Goal: Information Seeking & Learning: Learn about a topic

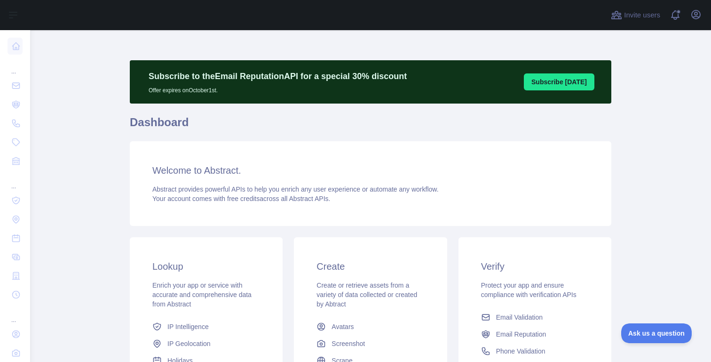
click at [312, 326] on div "Create Create or retrieve assets from a variety of data collected or created by…" at bounding box center [370, 322] width 153 height 171
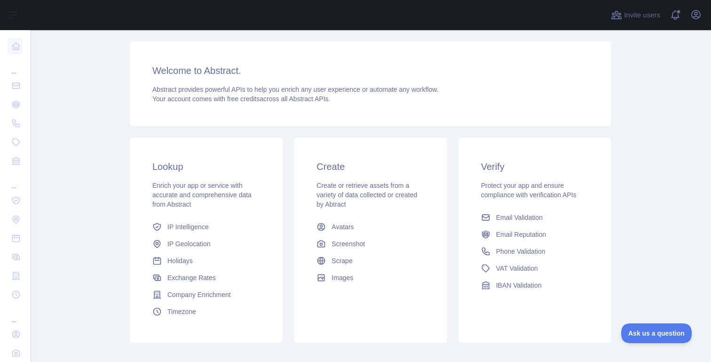
scroll to position [150, 0]
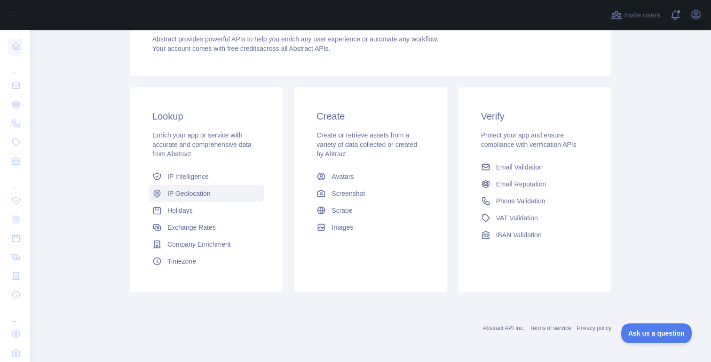
click at [163, 194] on link "IP Geolocation" at bounding box center [206, 193] width 115 height 17
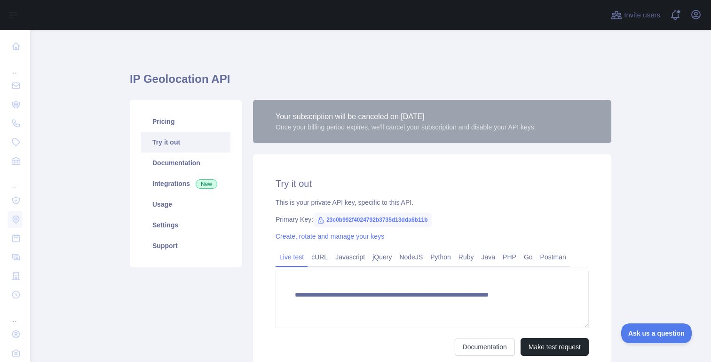
type textarea "**********"
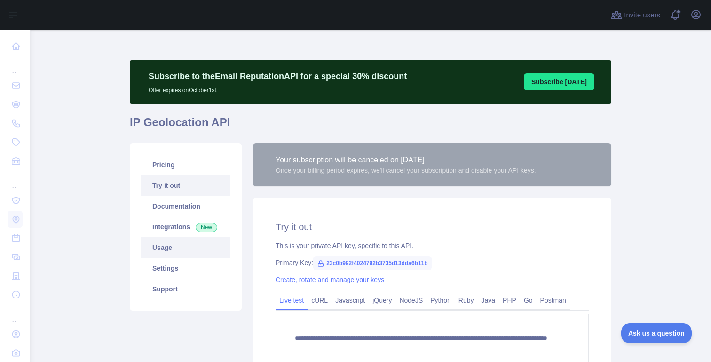
click at [179, 243] on link "Usage" at bounding box center [185, 247] width 89 height 21
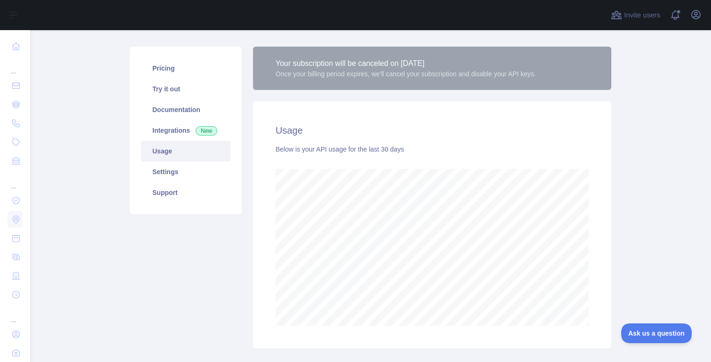
scroll to position [107, 0]
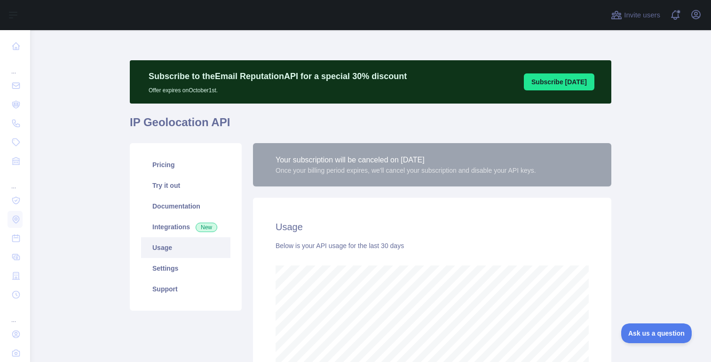
click at [417, 254] on div "Usage Below is your API usage for the last 30 days" at bounding box center [432, 321] width 358 height 247
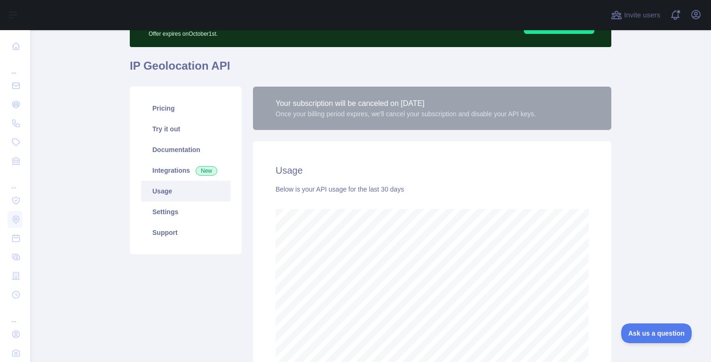
scroll to position [60, 0]
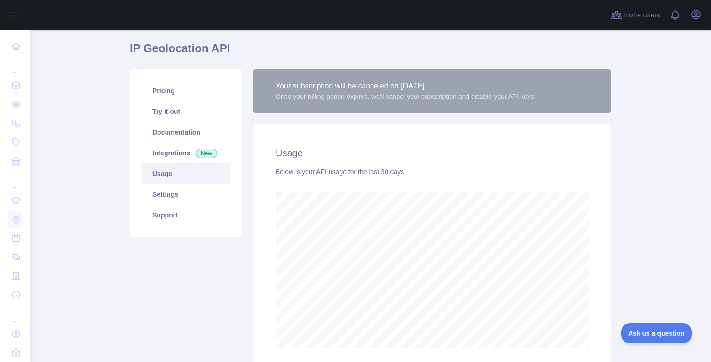
scroll to position [152, 0]
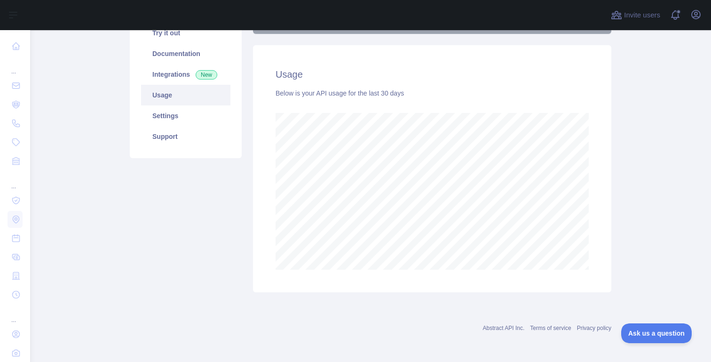
click at [250, 84] on div "Your subscription will be canceled on [DATE] Once your billing period expires, …" at bounding box center [432, 142] width 370 height 302
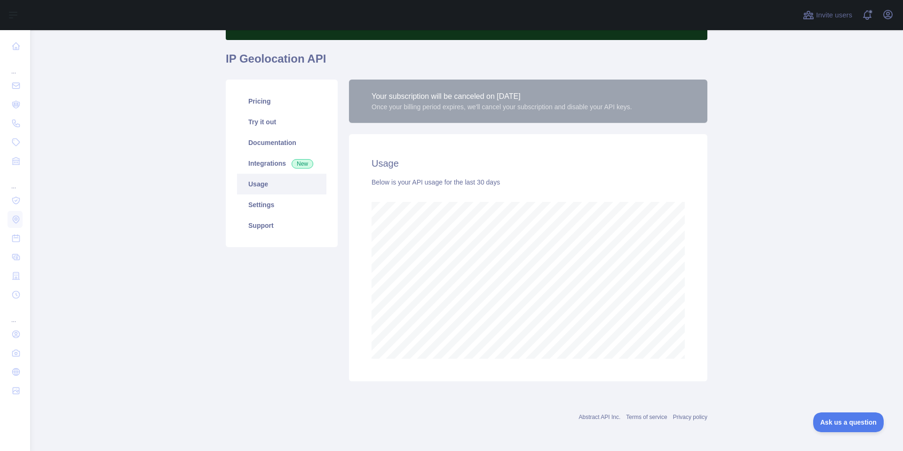
scroll to position [421, 873]
click at [275, 204] on link "Settings" at bounding box center [281, 204] width 89 height 21
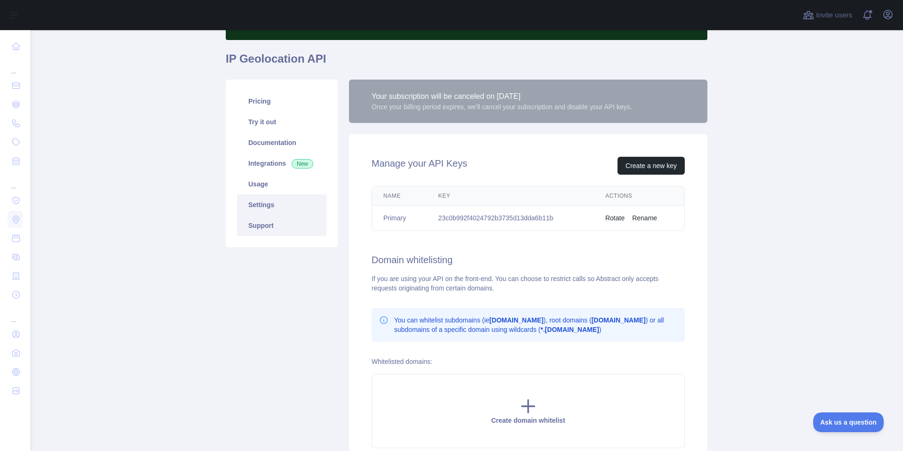
click at [275, 225] on link "Support" at bounding box center [281, 225] width 89 height 21
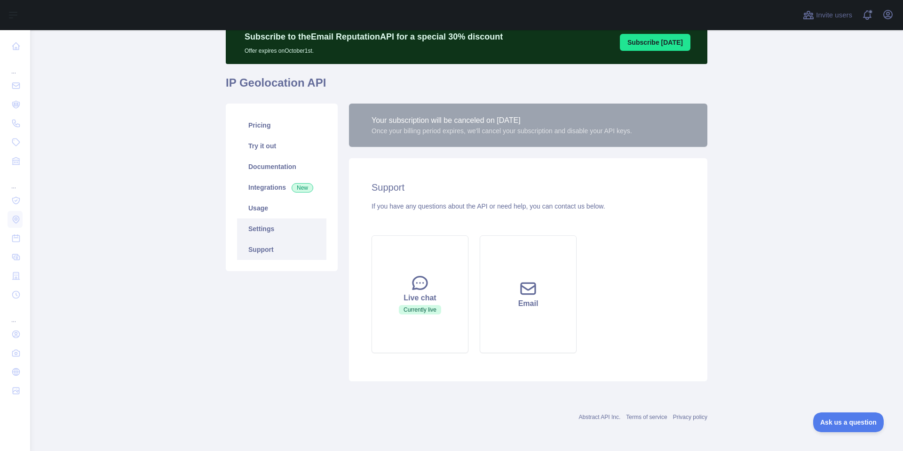
click at [273, 234] on link "Settings" at bounding box center [281, 228] width 89 height 21
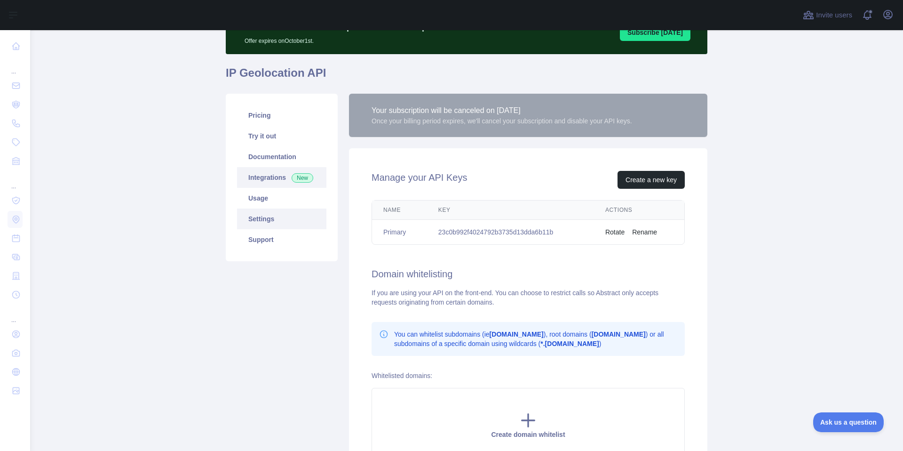
scroll to position [35, 0]
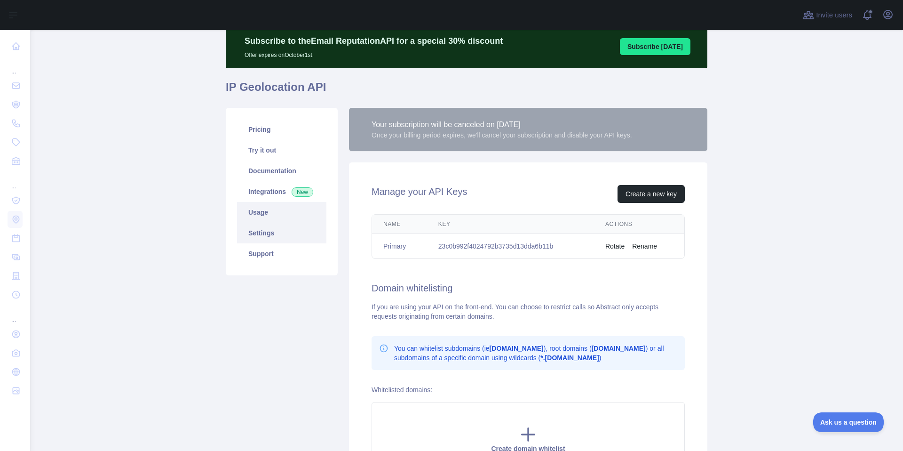
click at [263, 212] on link "Usage" at bounding box center [281, 212] width 89 height 21
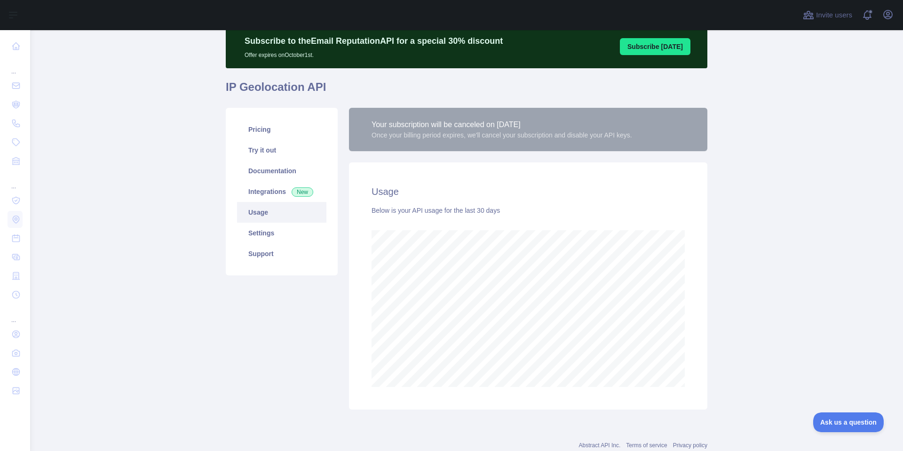
scroll to position [421, 873]
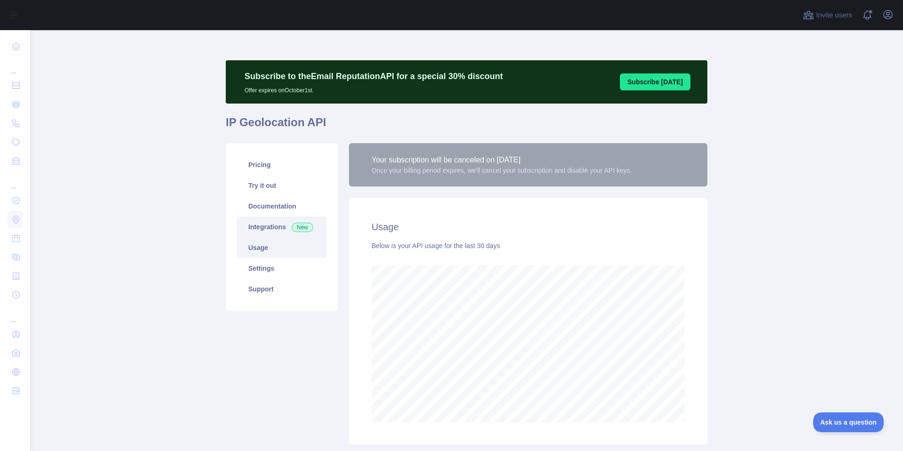
click at [265, 228] on link "Integrations New" at bounding box center [281, 226] width 89 height 21
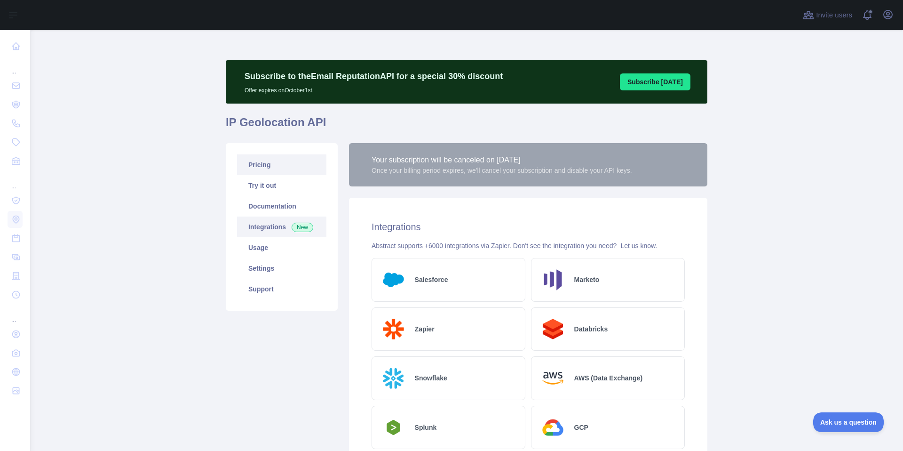
click at [266, 172] on link "Pricing" at bounding box center [281, 164] width 89 height 21
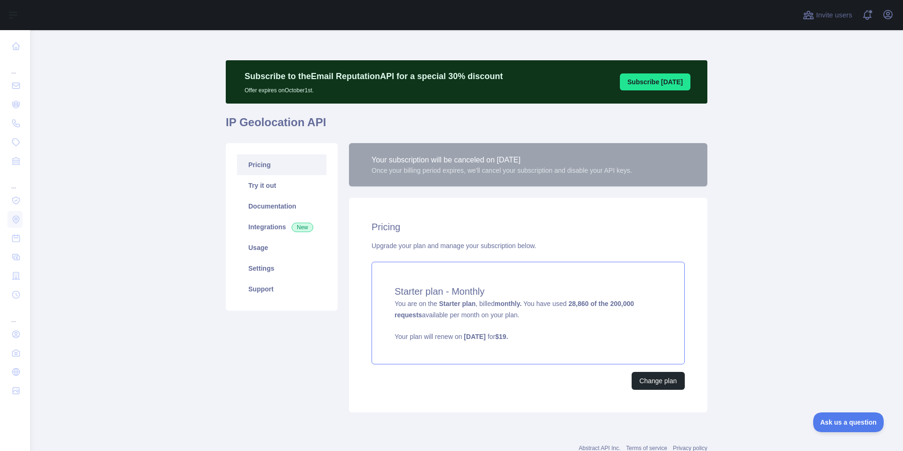
click at [412, 278] on div "Starter plan - Monthly You are on the Starter plan , billed monthly. You have u…" at bounding box center [528, 313] width 313 height 103
drag, startPoint x: 529, startPoint y: 317, endPoint x: 395, endPoint y: 304, distance: 134.7
click at [395, 304] on div "Starter plan - Monthly You are on the Starter plan , billed monthly. You have u…" at bounding box center [528, 313] width 313 height 103
copy span "You are on the Starter plan , billed monthly. You have used 28,860 of the 200,0…"
drag, startPoint x: 390, startPoint y: 298, endPoint x: 529, endPoint y: 318, distance: 139.7
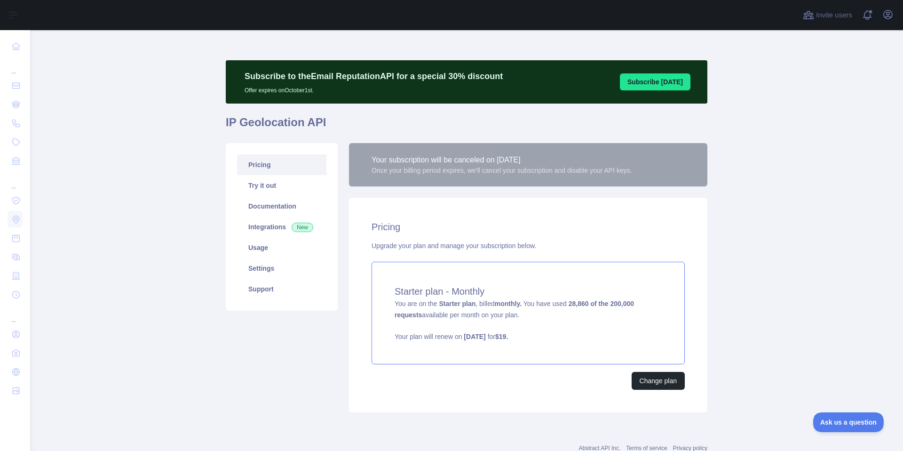
click at [529, 318] on div "Starter plan - Monthly You are on the Starter plan , billed monthly. You have u…" at bounding box center [528, 313] width 313 height 103
click at [302, 186] on link "Try it out" at bounding box center [281, 185] width 89 height 21
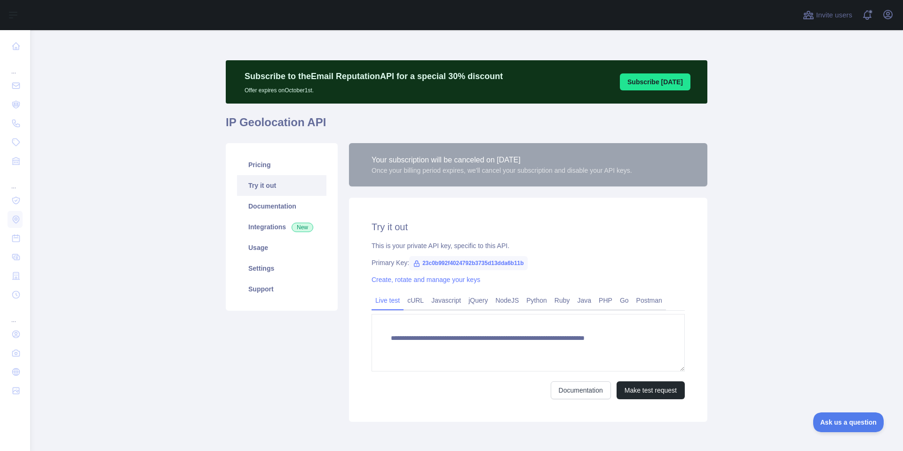
type textarea "**********"
click at [295, 207] on link "Documentation" at bounding box center [281, 206] width 89 height 21
click at [279, 272] on link "Settings" at bounding box center [281, 268] width 89 height 21
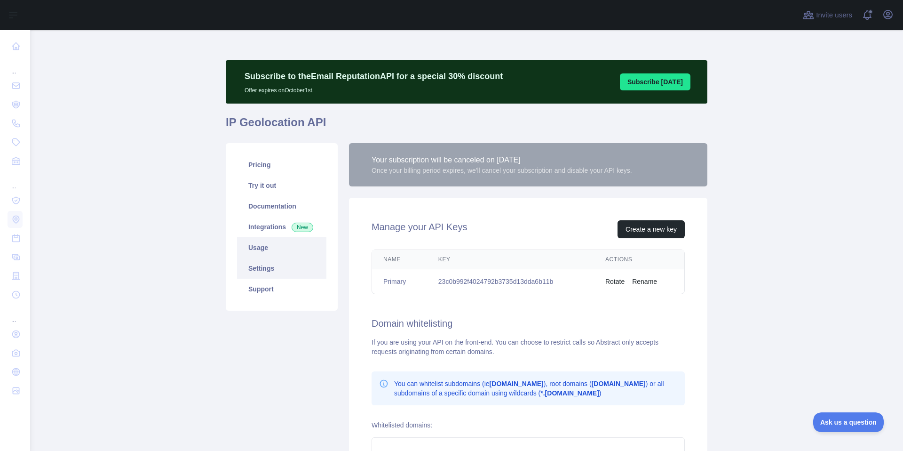
click at [284, 249] on link "Usage" at bounding box center [281, 247] width 89 height 21
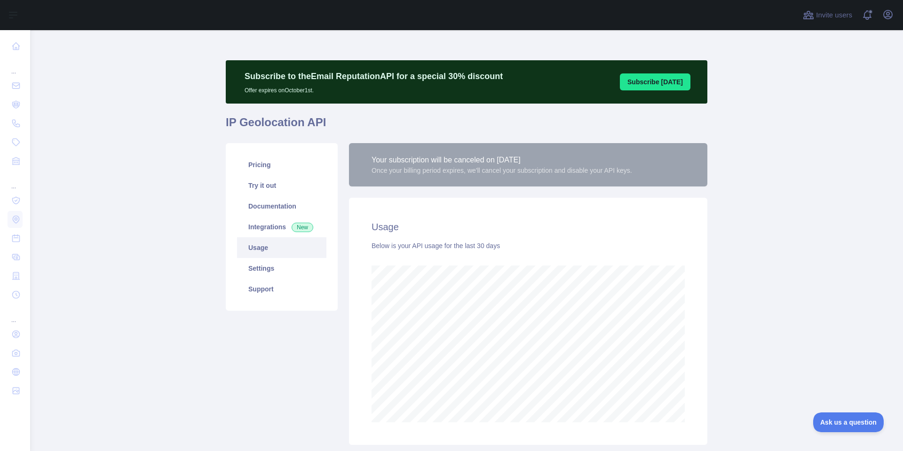
scroll to position [421, 873]
click at [286, 230] on link "Integrations New" at bounding box center [281, 226] width 89 height 21
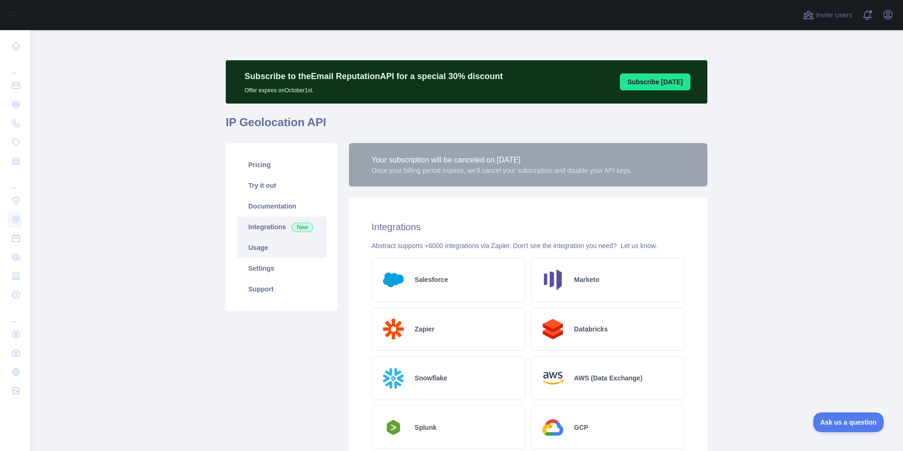
click at [284, 247] on link "Usage" at bounding box center [281, 247] width 89 height 21
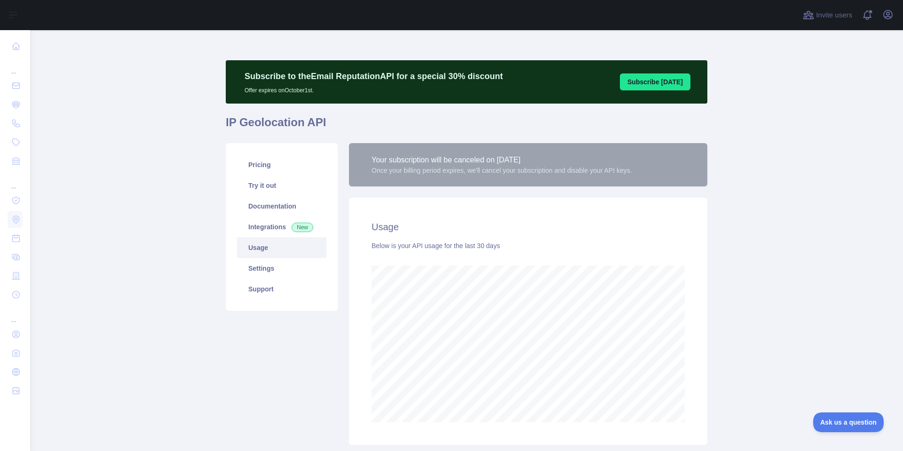
scroll to position [421, 873]
